Goal: Task Accomplishment & Management: Manage account settings

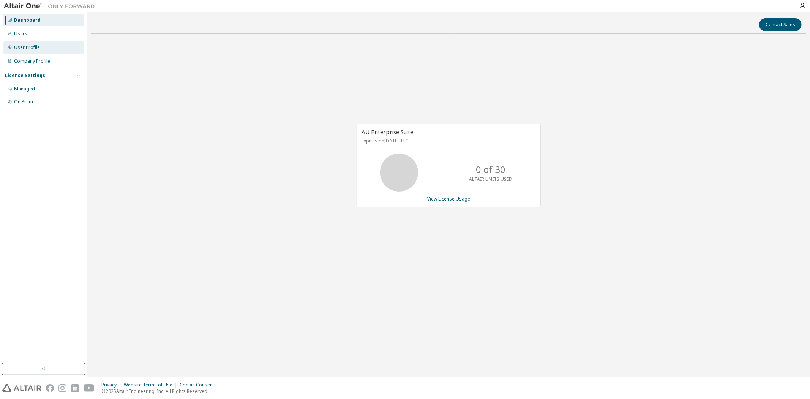
click at [26, 51] on div "User Profile" at bounding box center [43, 47] width 81 height 12
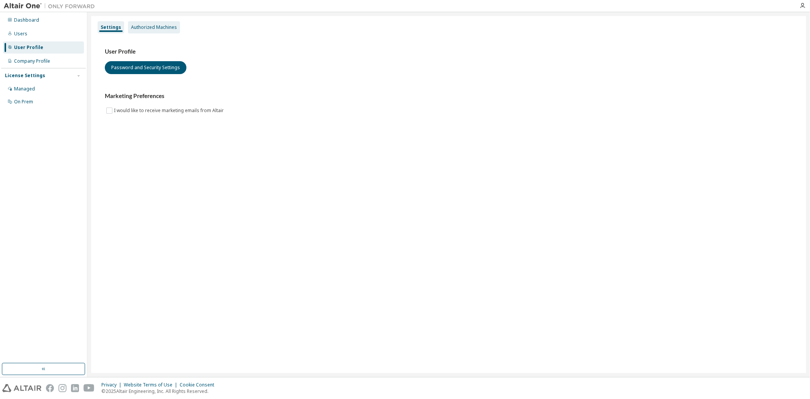
click at [169, 29] on div "Authorized Machines" at bounding box center [154, 27] width 46 height 6
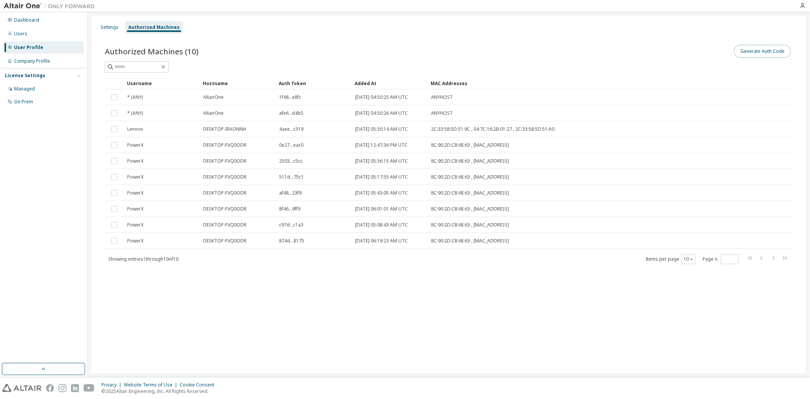
click at [757, 52] on button "Generate Auth Code" at bounding box center [762, 51] width 57 height 13
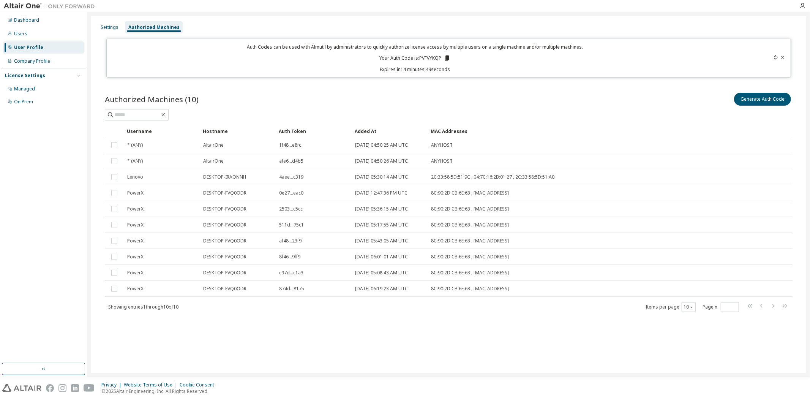
click at [446, 58] on icon at bounding box center [447, 58] width 7 height 7
